Goal: Task Accomplishment & Management: Use online tool/utility

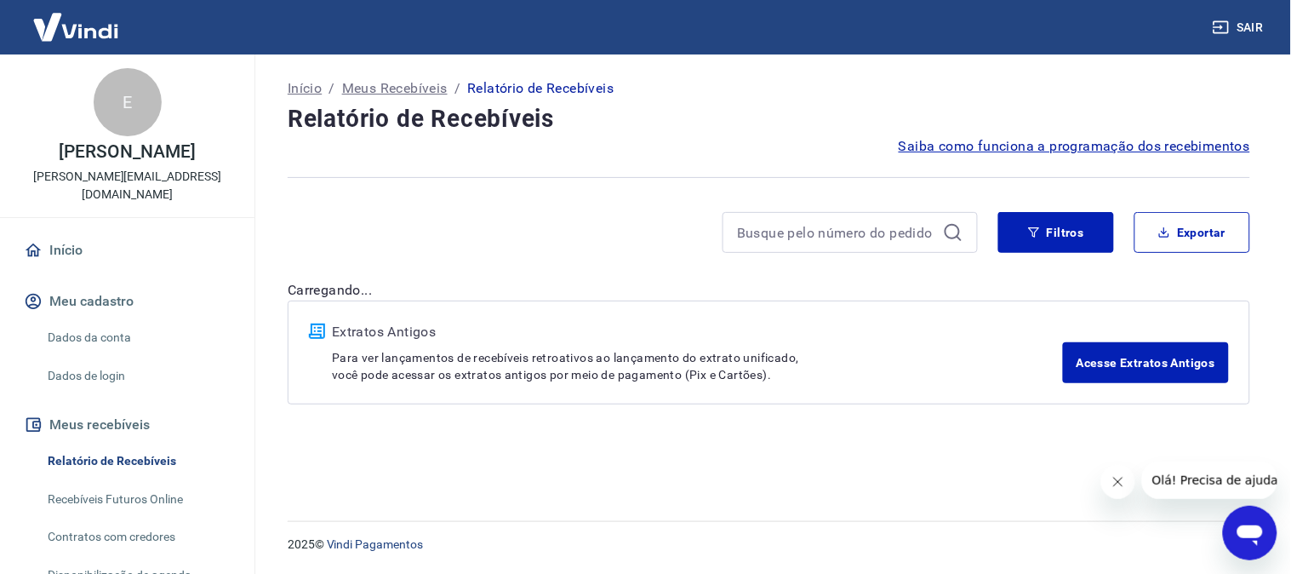
click at [919, 347] on div "Extratos Antigos Para ver lançamentos de recebíveis retroativos ao lançamento d…" at bounding box center [697, 352] width 731 height 61
click at [1028, 231] on icon "button" at bounding box center [1034, 232] width 12 height 12
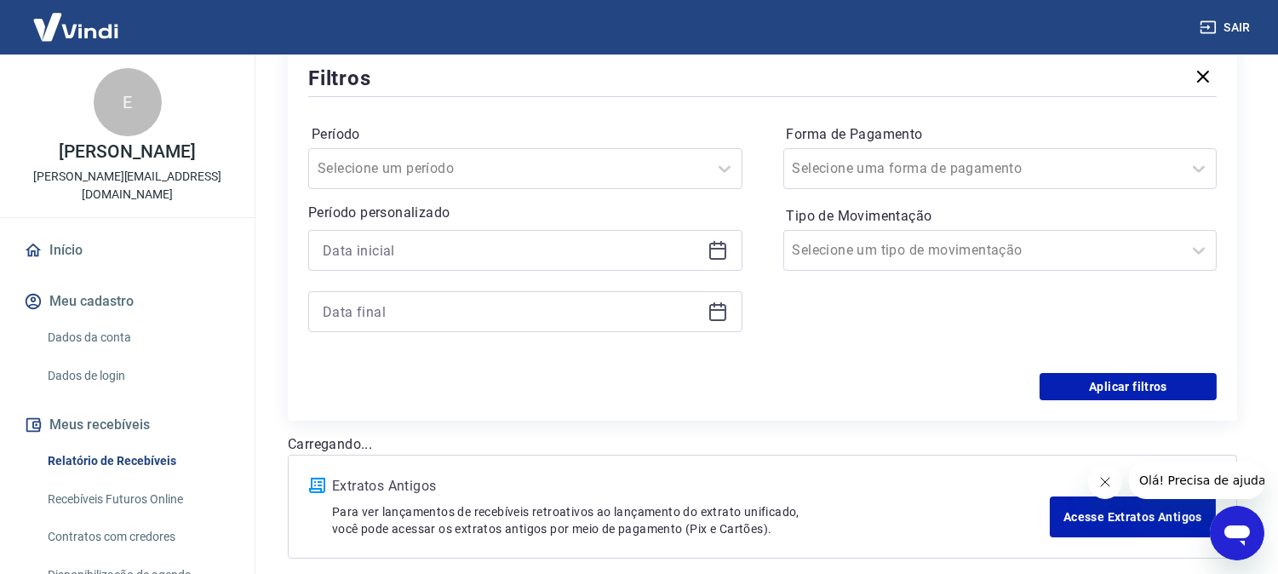
scroll to position [283, 0]
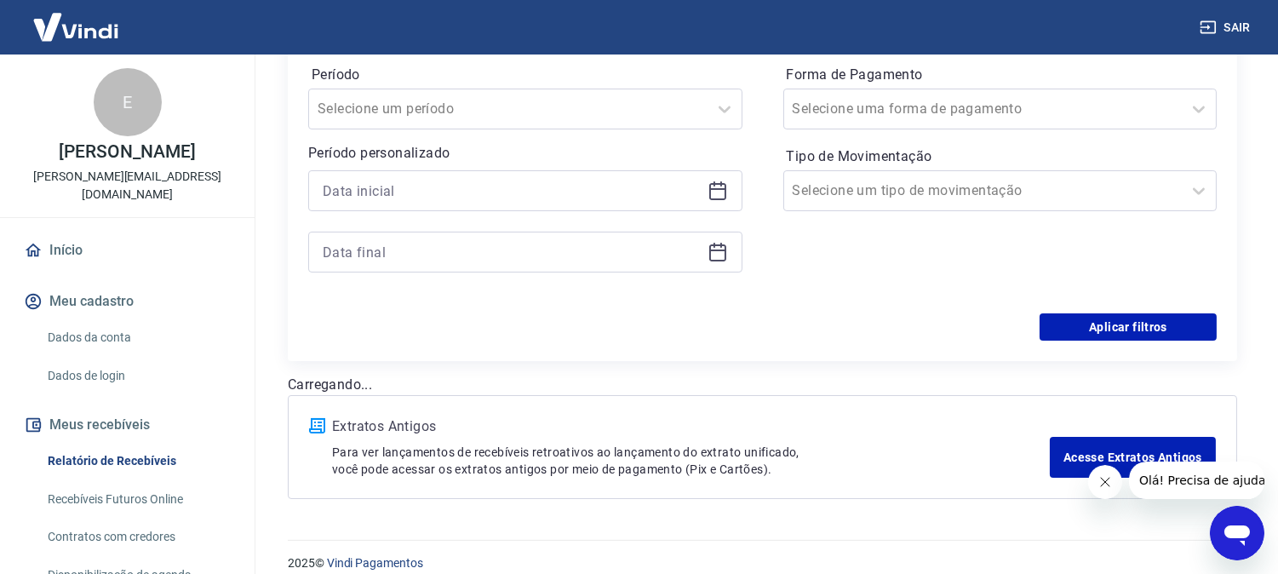
click at [726, 197] on icon at bounding box center [717, 190] width 20 height 20
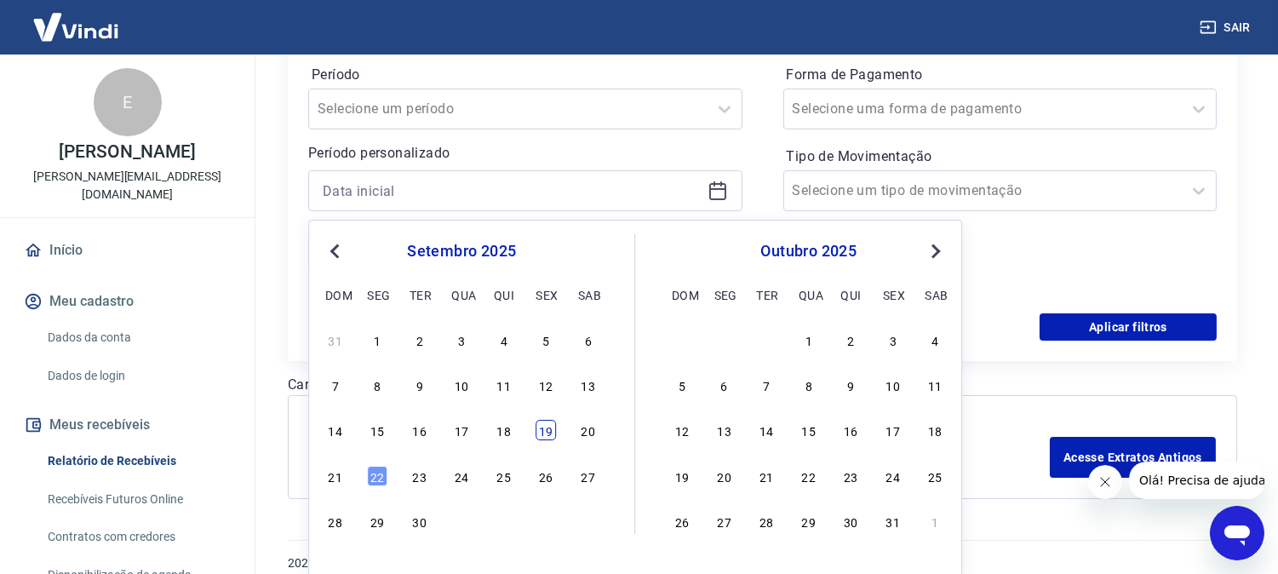
click at [548, 439] on div "19" at bounding box center [545, 430] width 20 height 20
type input "[DATE]"
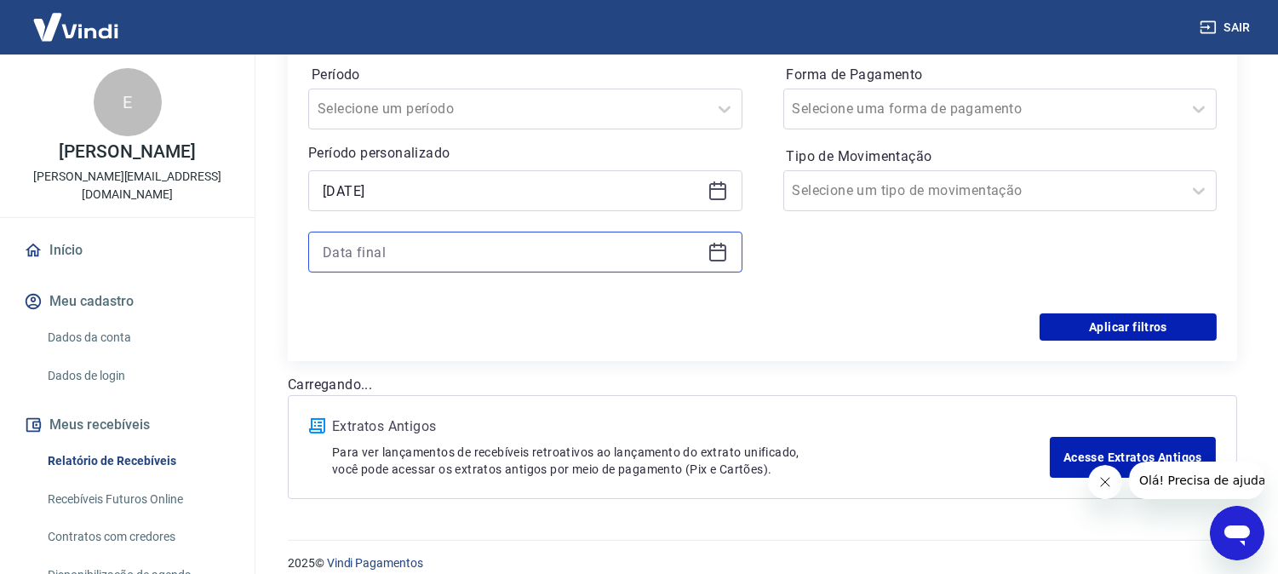
click at [699, 258] on input at bounding box center [512, 252] width 378 height 26
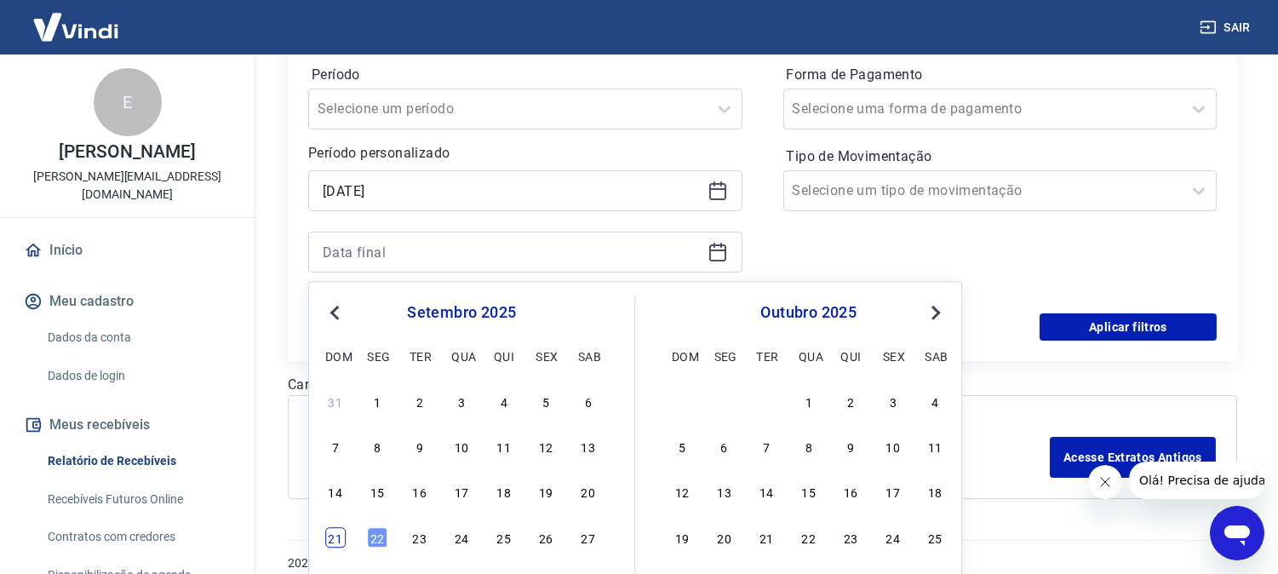
click at [339, 538] on div "21" at bounding box center [335, 537] width 20 height 20
type input "21/09/2025"
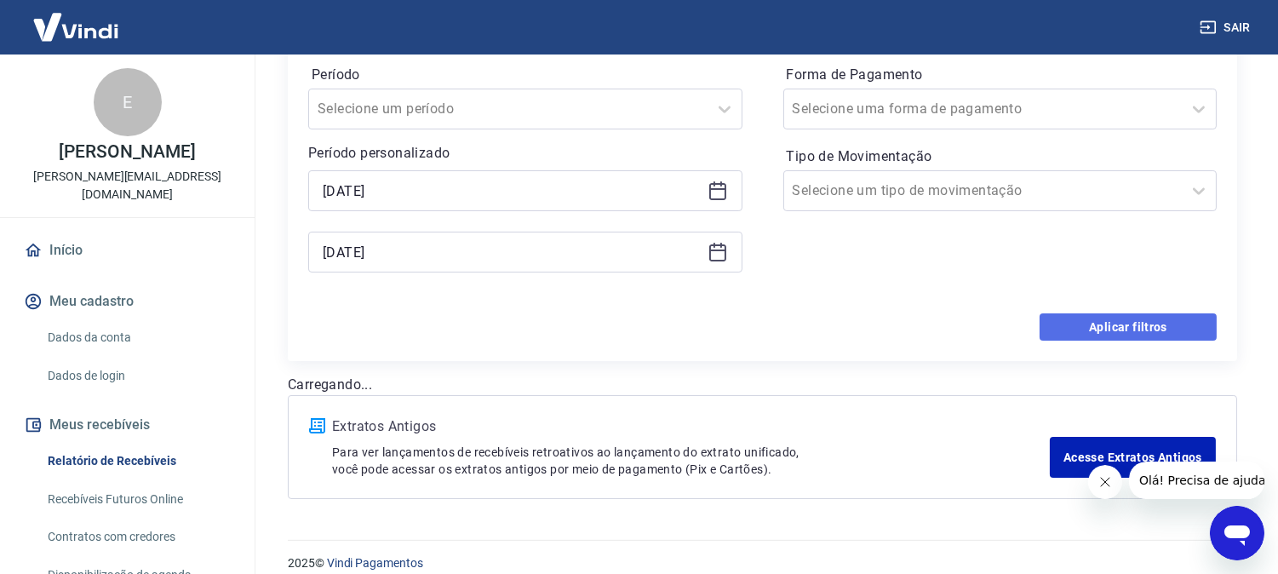
click at [1069, 328] on button "Aplicar filtros" at bounding box center [1127, 326] width 177 height 27
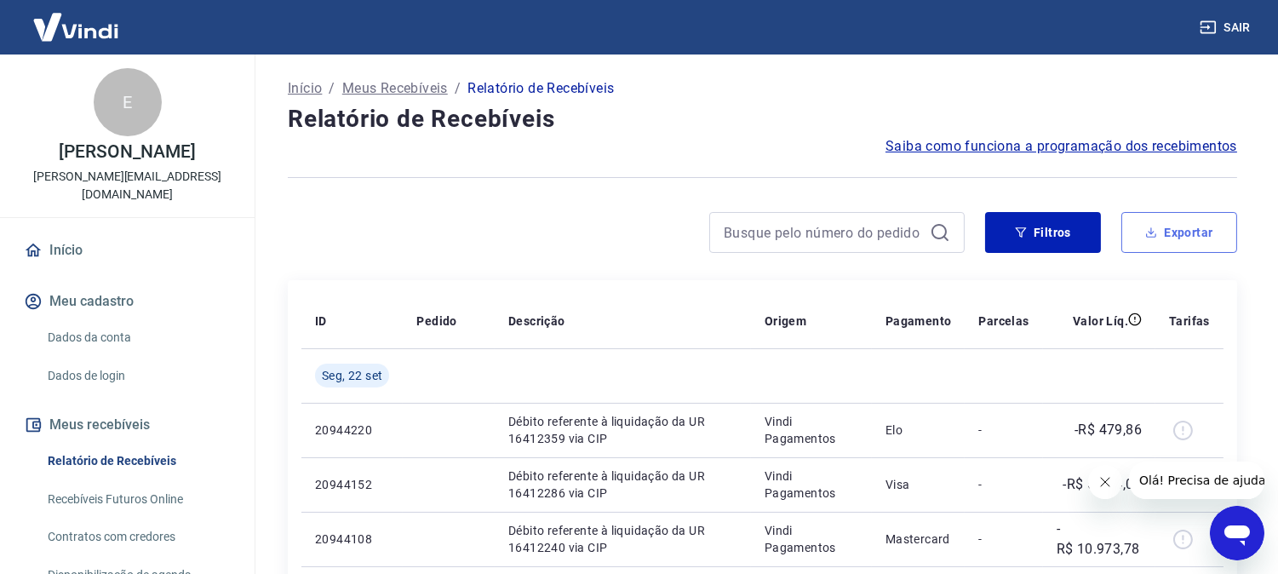
click at [1184, 222] on button "Exportar" at bounding box center [1179, 232] width 116 height 41
type input "19/09/2025"
type input "21/09/2025"
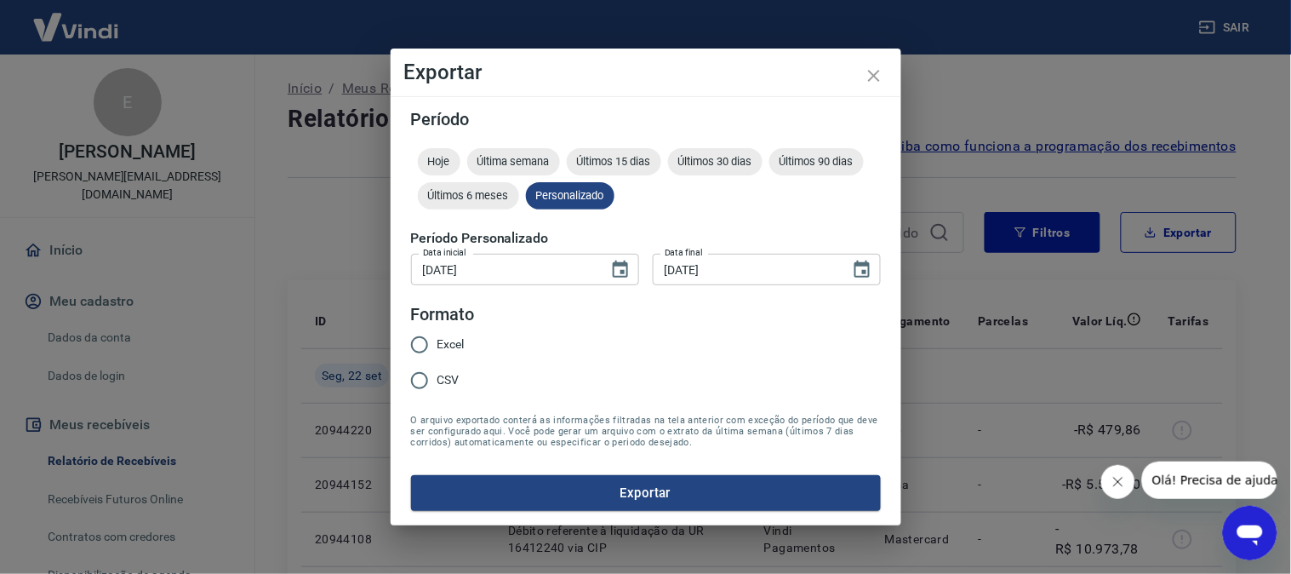
click at [421, 345] on input "Excel" at bounding box center [420, 345] width 36 height 36
radio input "true"
click at [622, 500] on button "Exportar" at bounding box center [646, 493] width 470 height 36
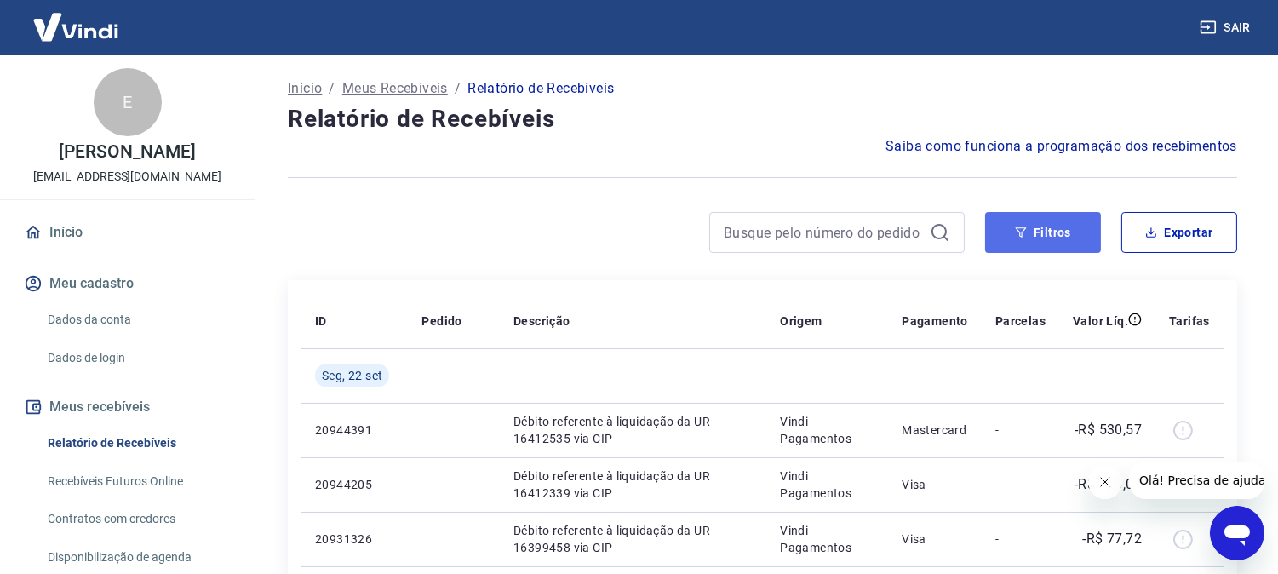
click at [1060, 240] on button "Filtros" at bounding box center [1043, 232] width 116 height 41
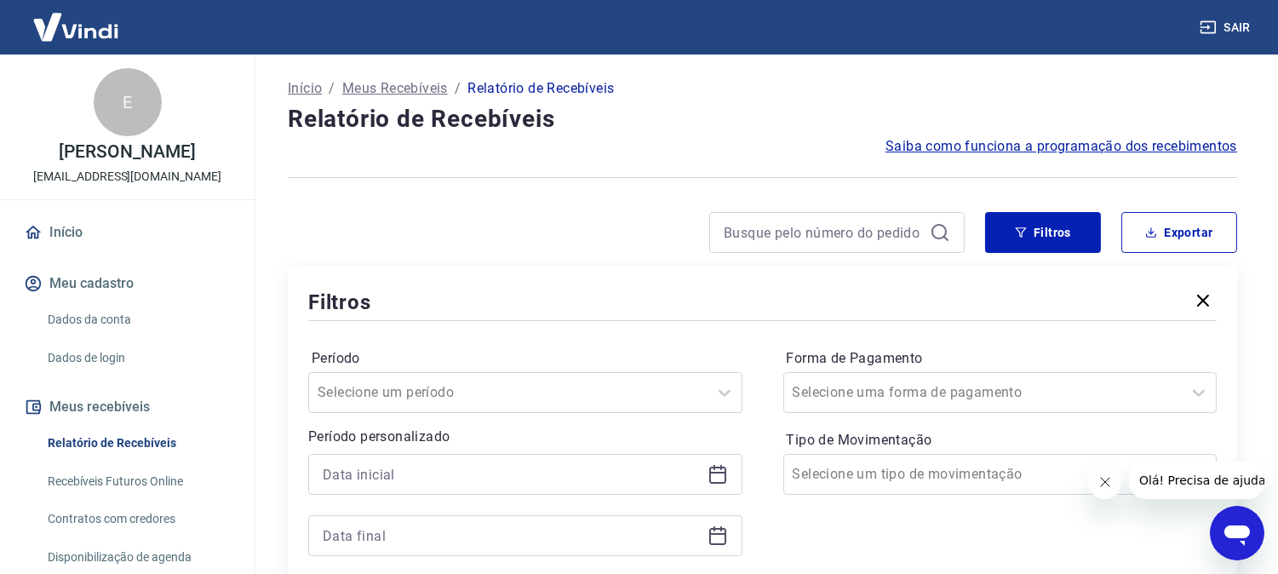
drag, startPoint x: 720, startPoint y: 480, endPoint x: 741, endPoint y: 495, distance: 25.0
click at [721, 480] on icon at bounding box center [717, 474] width 20 height 20
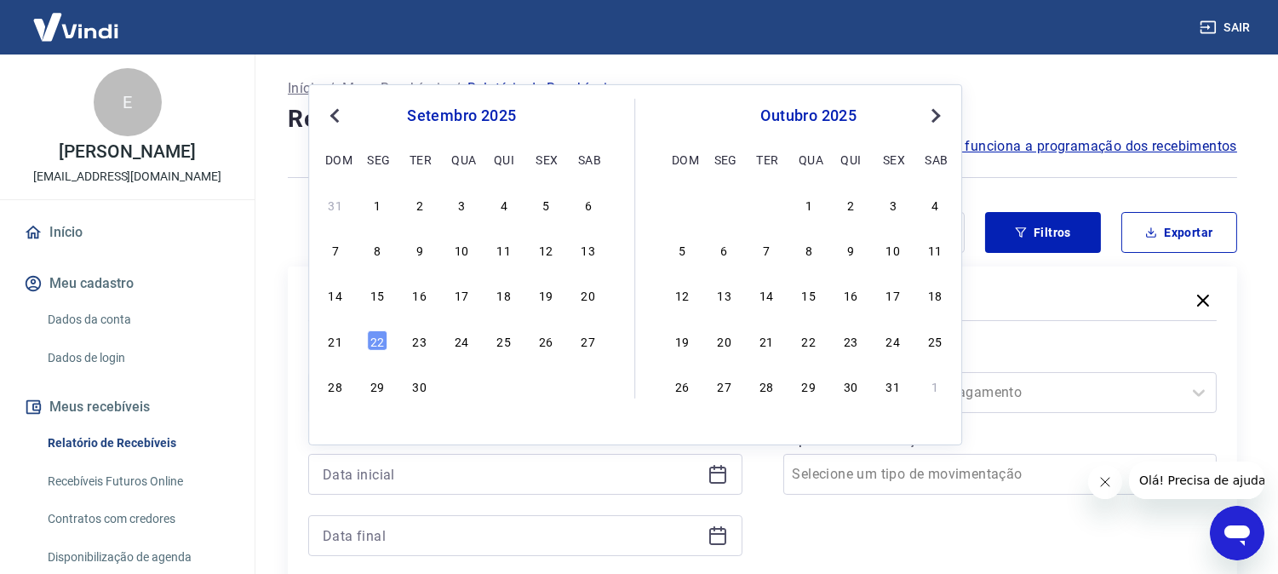
click at [541, 300] on div "19" at bounding box center [545, 294] width 20 height 20
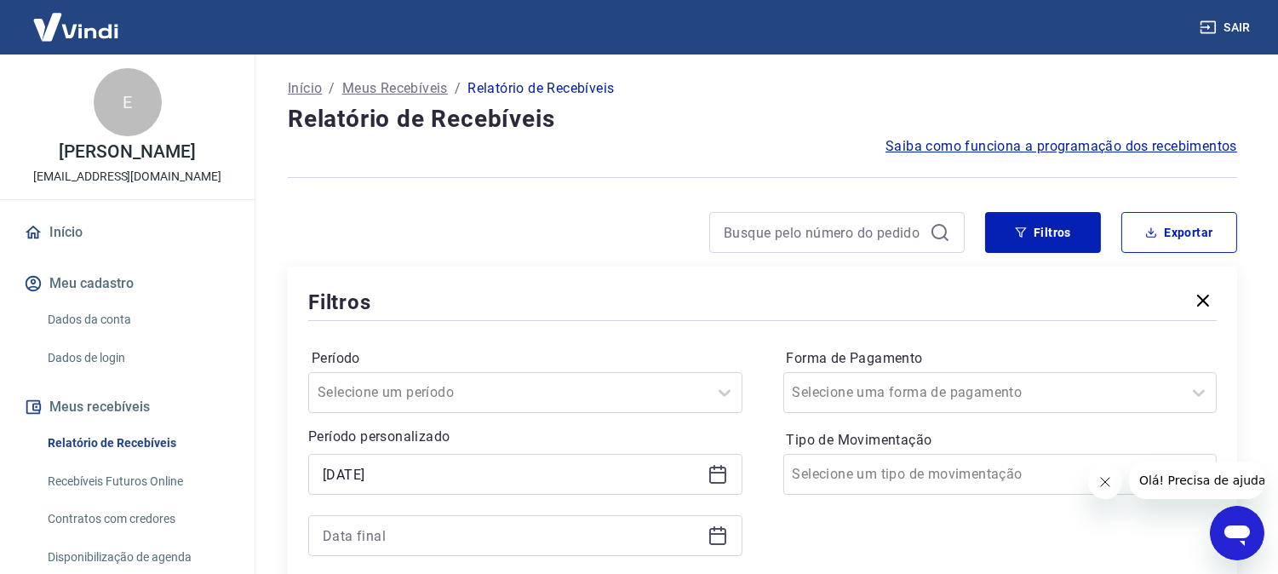
type input "19/09/2025"
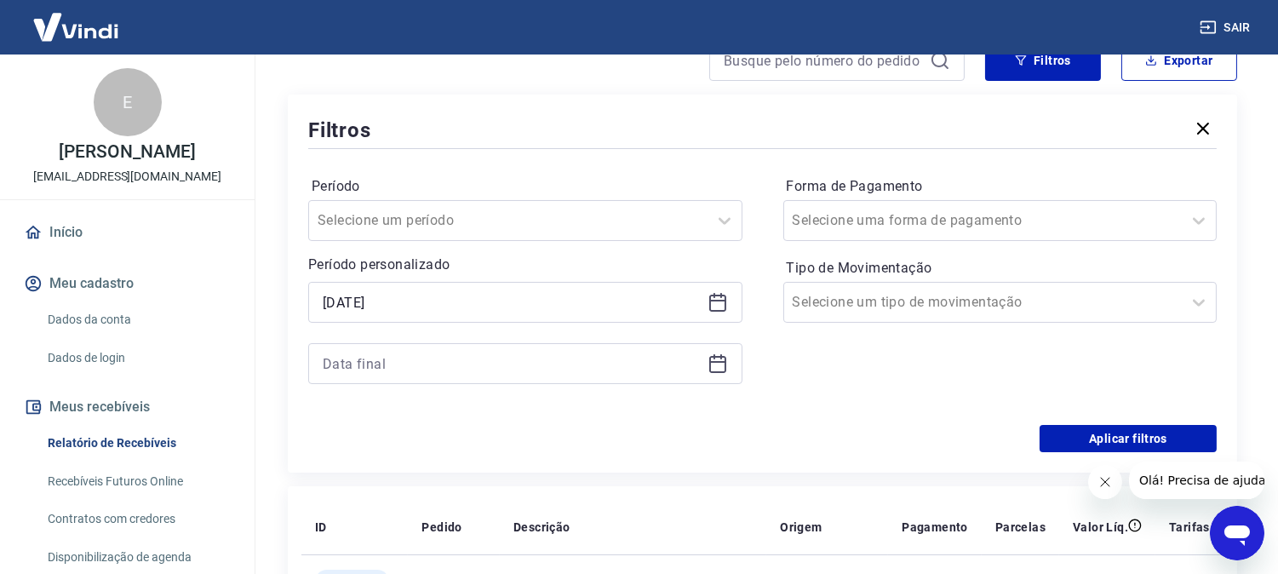
scroll to position [189, 0]
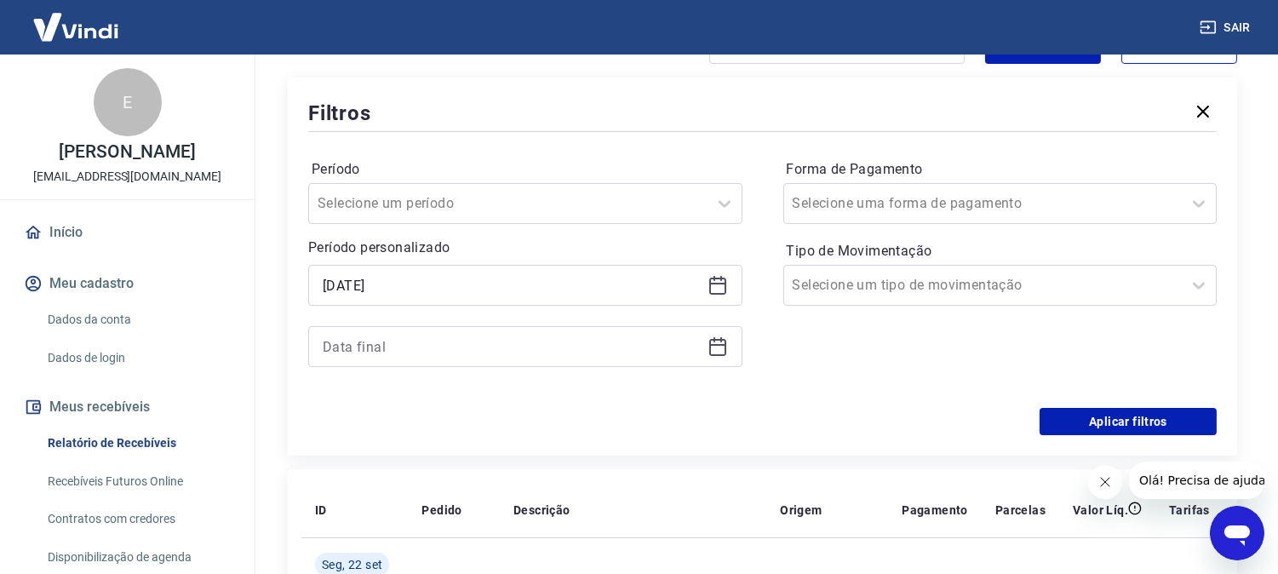
click at [721, 367] on div at bounding box center [525, 346] width 434 height 41
click at [721, 347] on icon at bounding box center [717, 346] width 20 height 20
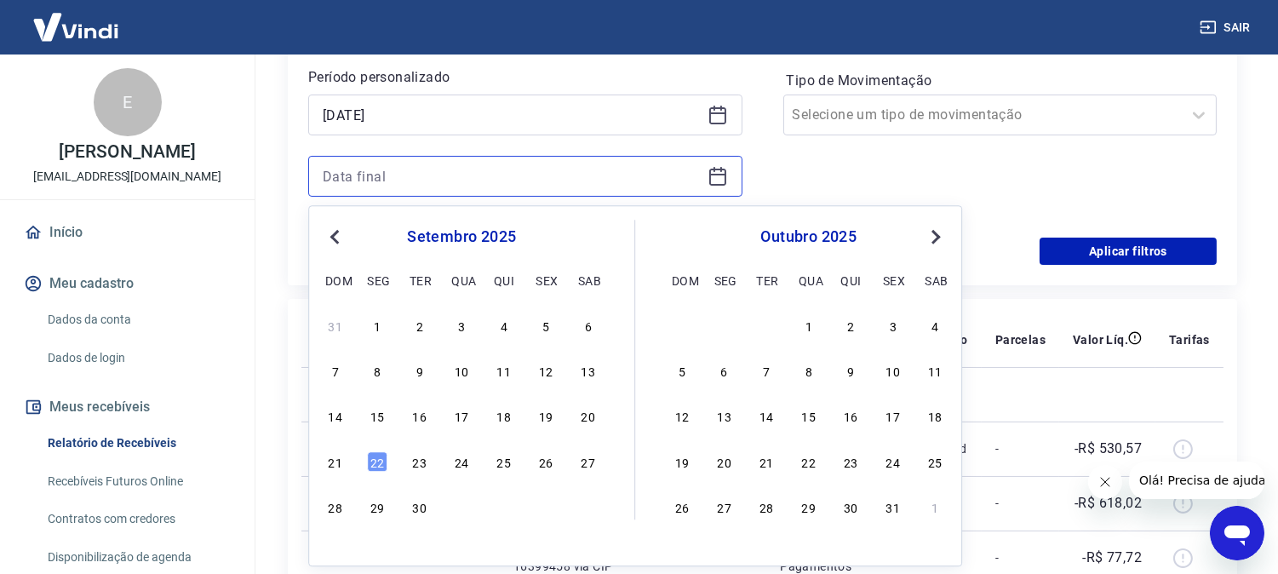
scroll to position [378, 0]
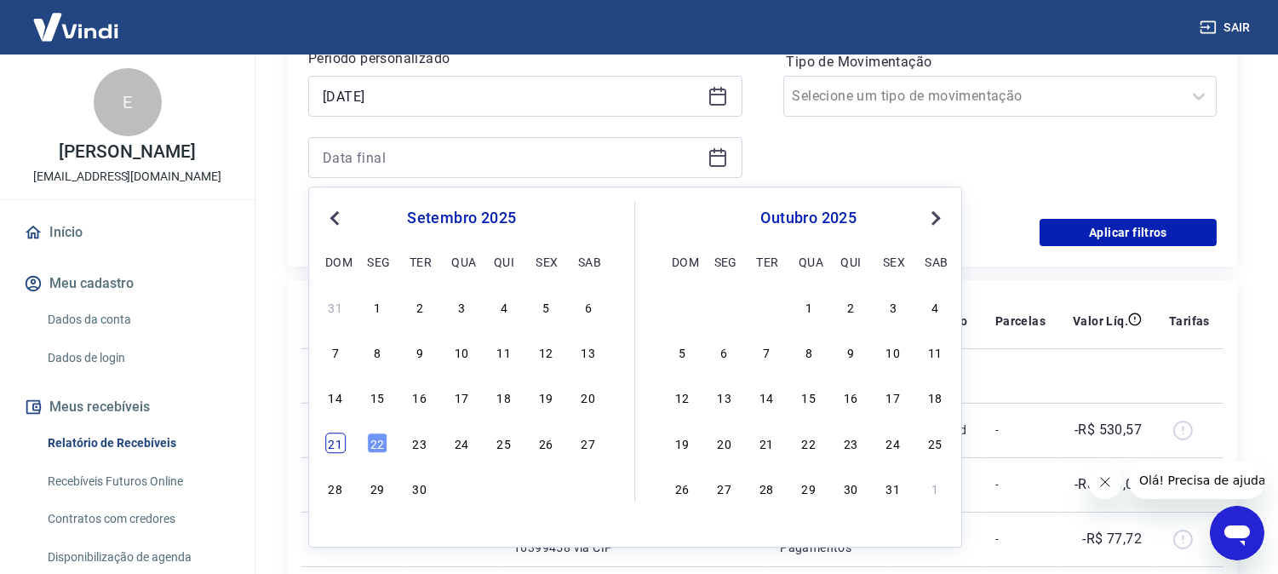
click at [337, 440] on div "21" at bounding box center [335, 442] width 20 height 20
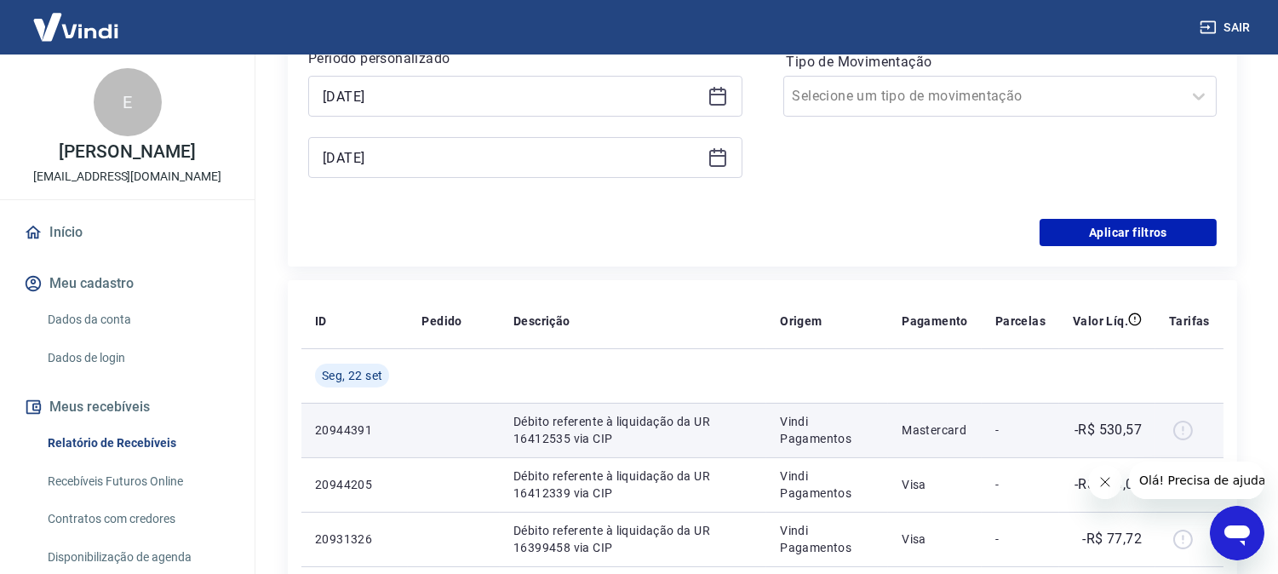
type input "21/09/2025"
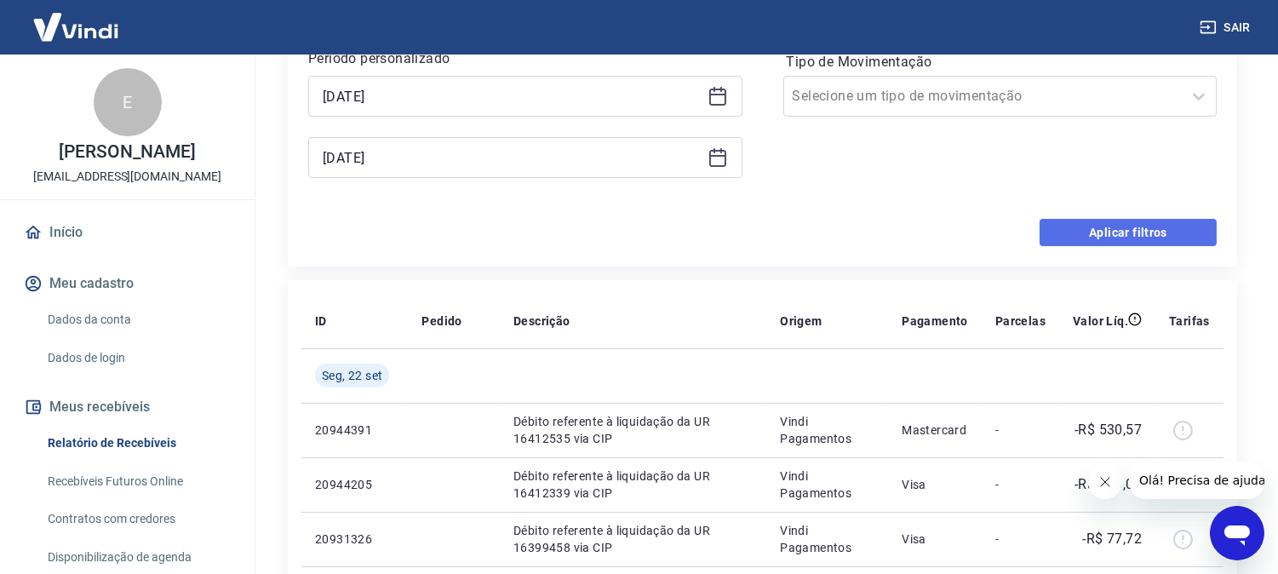
click at [1094, 234] on button "Aplicar filtros" at bounding box center [1127, 232] width 177 height 27
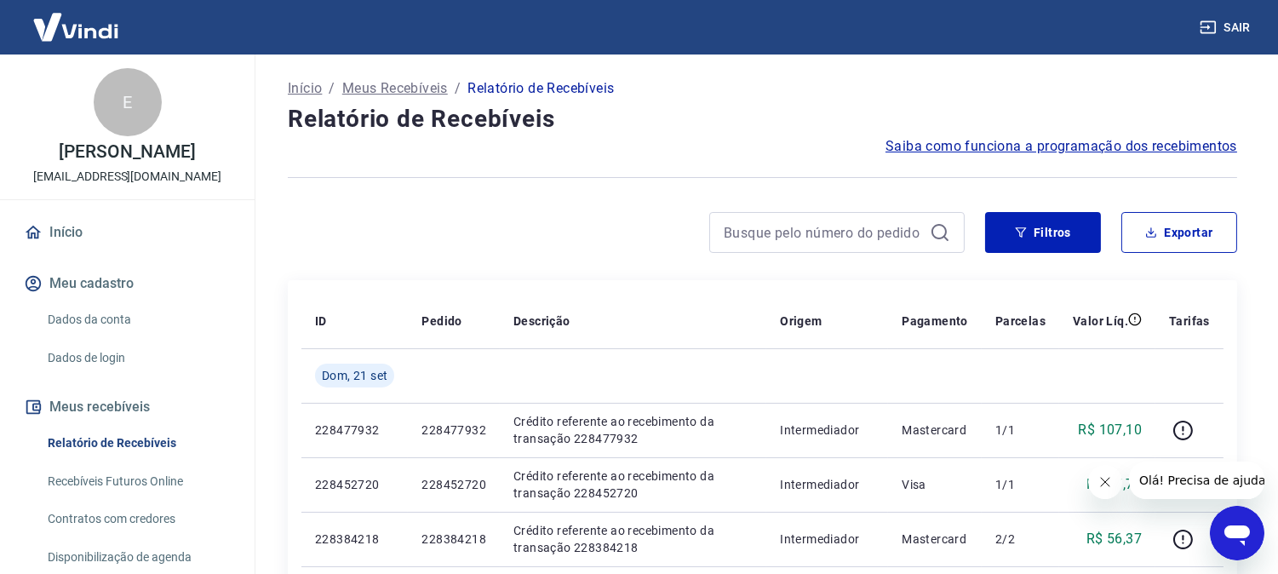
click at [1099, 482] on icon "Fechar mensagem da empresa" at bounding box center [1104, 481] width 14 height 14
click at [1184, 236] on button "Exportar" at bounding box center [1179, 232] width 116 height 41
type input "19/09/2025"
type input "21/09/2025"
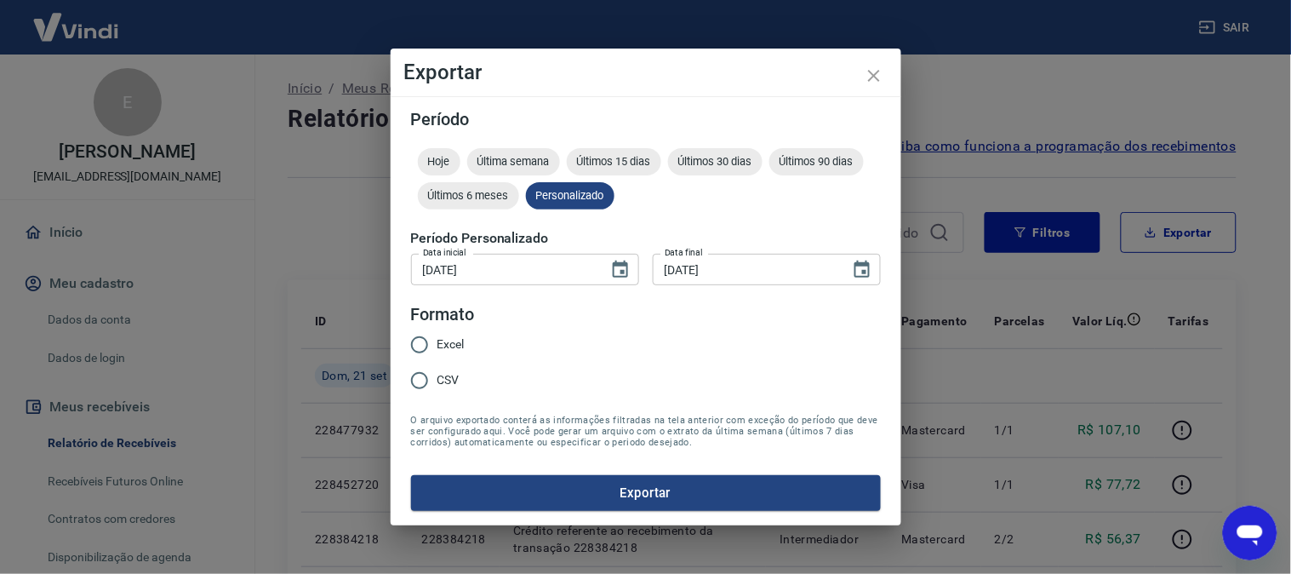
click at [441, 346] on span "Excel" at bounding box center [451, 344] width 27 height 18
click at [438, 346] on input "Excel" at bounding box center [420, 345] width 36 height 36
radio input "true"
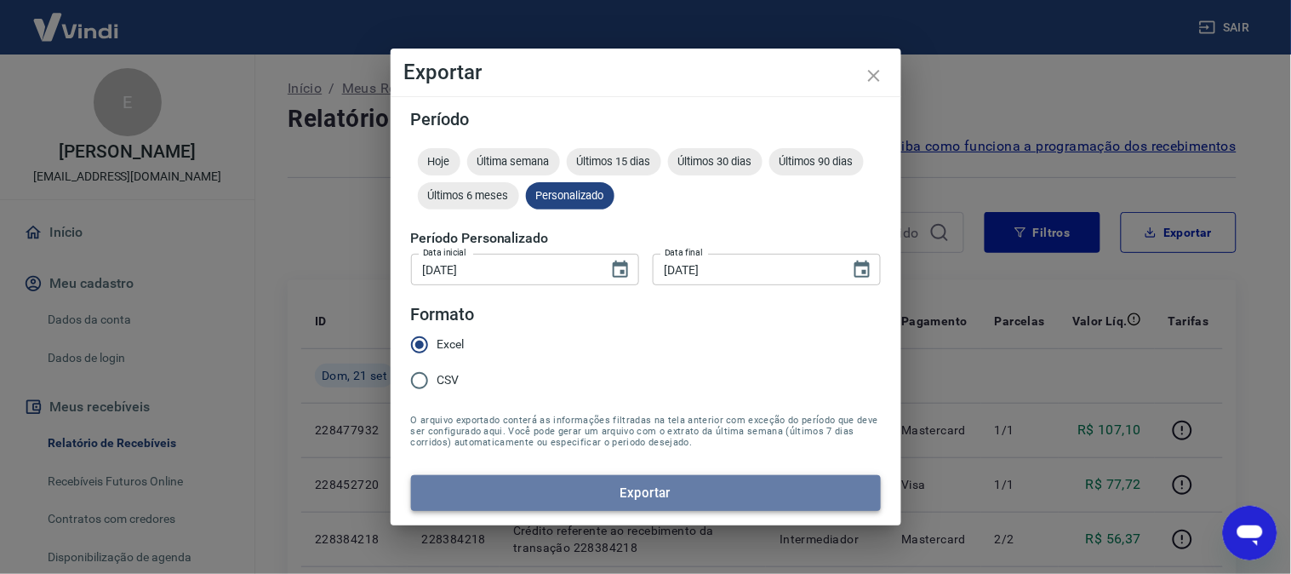
click at [619, 496] on button "Exportar" at bounding box center [646, 493] width 470 height 36
